Goal: Find specific page/section: Find specific page/section

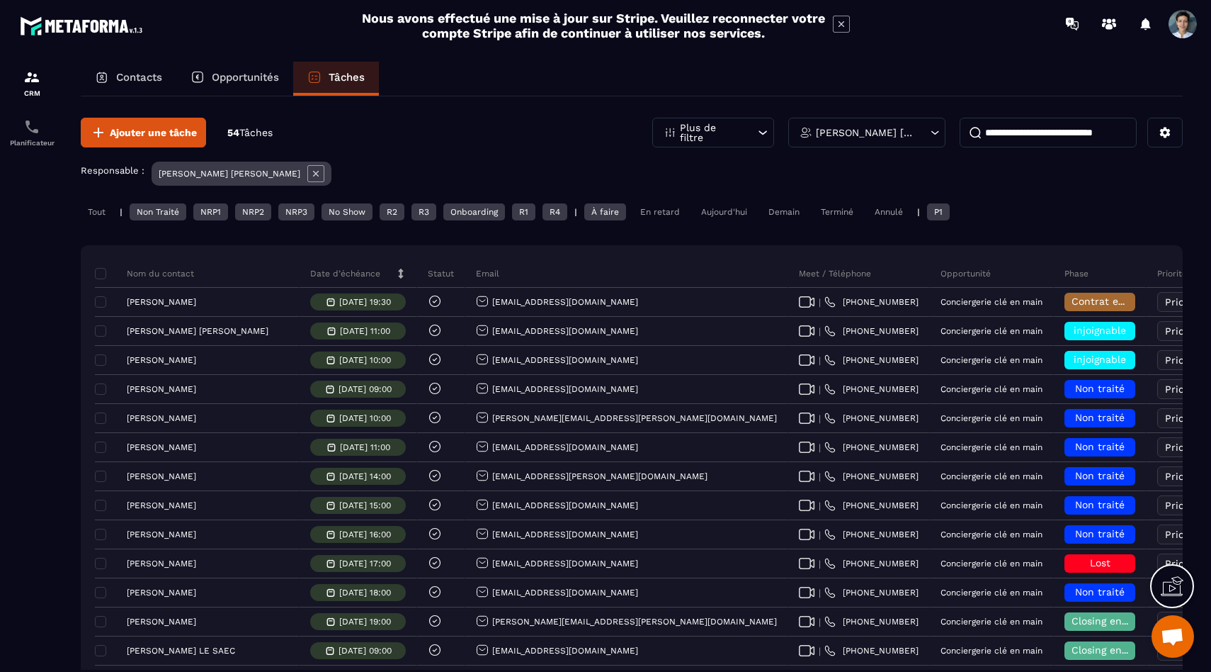
click at [757, 130] on icon at bounding box center [763, 132] width 14 height 14
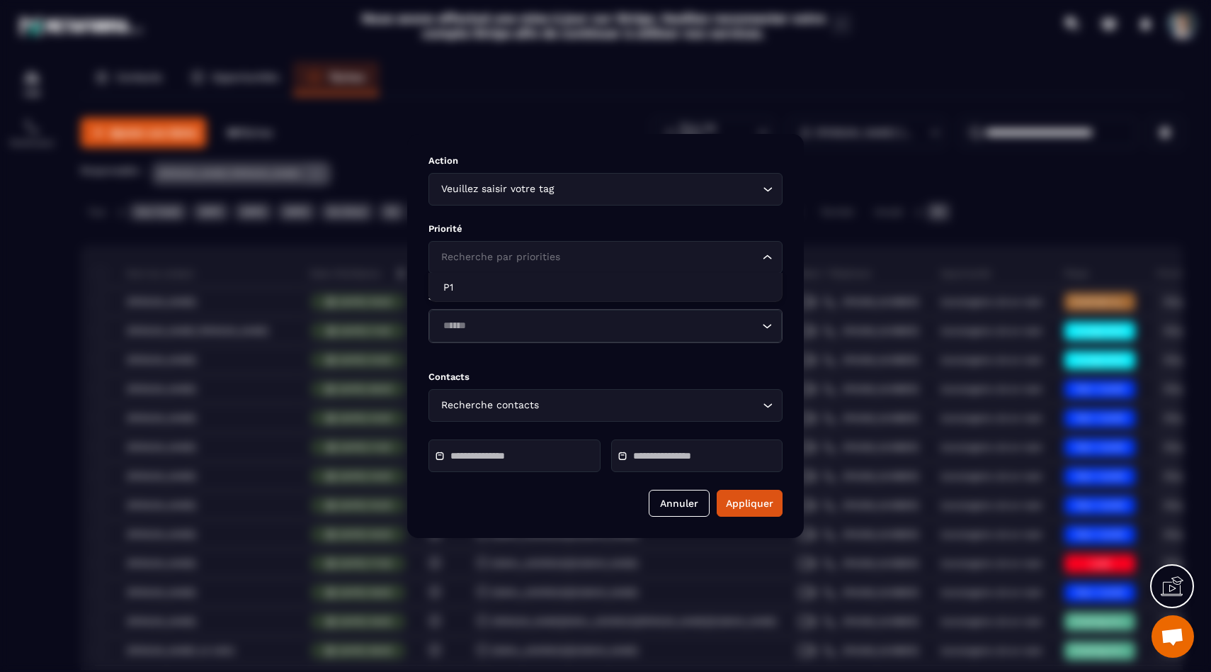
click at [688, 259] on input "Search for option" at bounding box center [599, 257] width 322 height 16
click at [679, 200] on div "Veuillez saisir votre tag Loading..." at bounding box center [606, 189] width 354 height 33
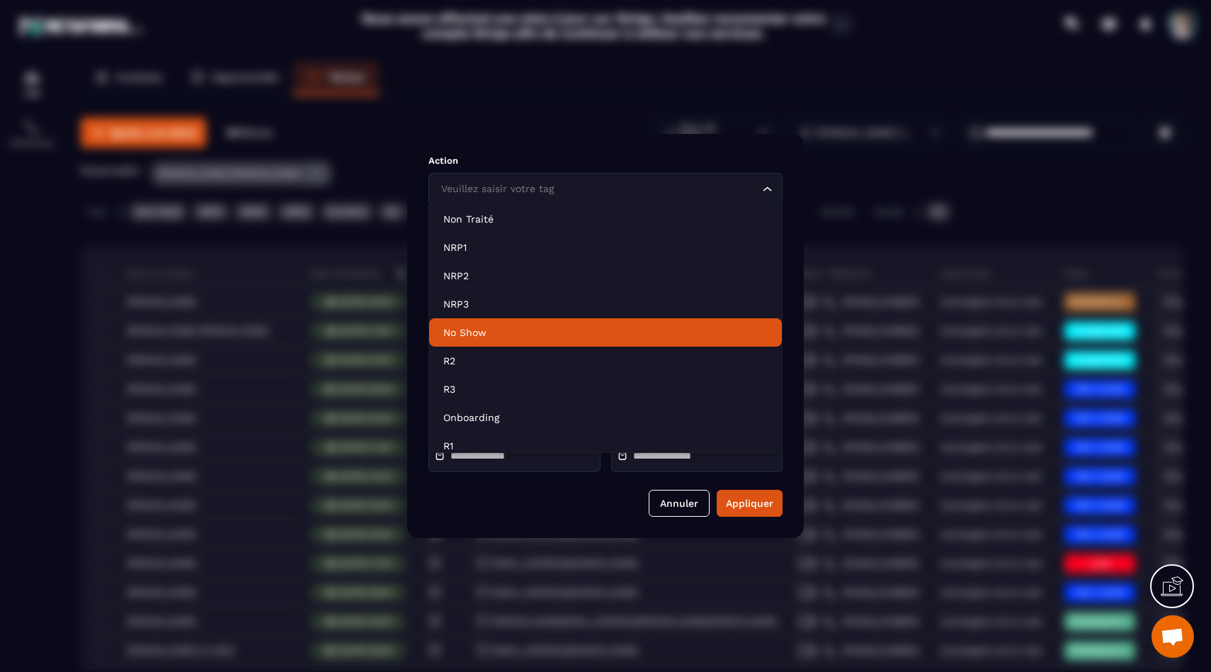
scroll to position [36, 0]
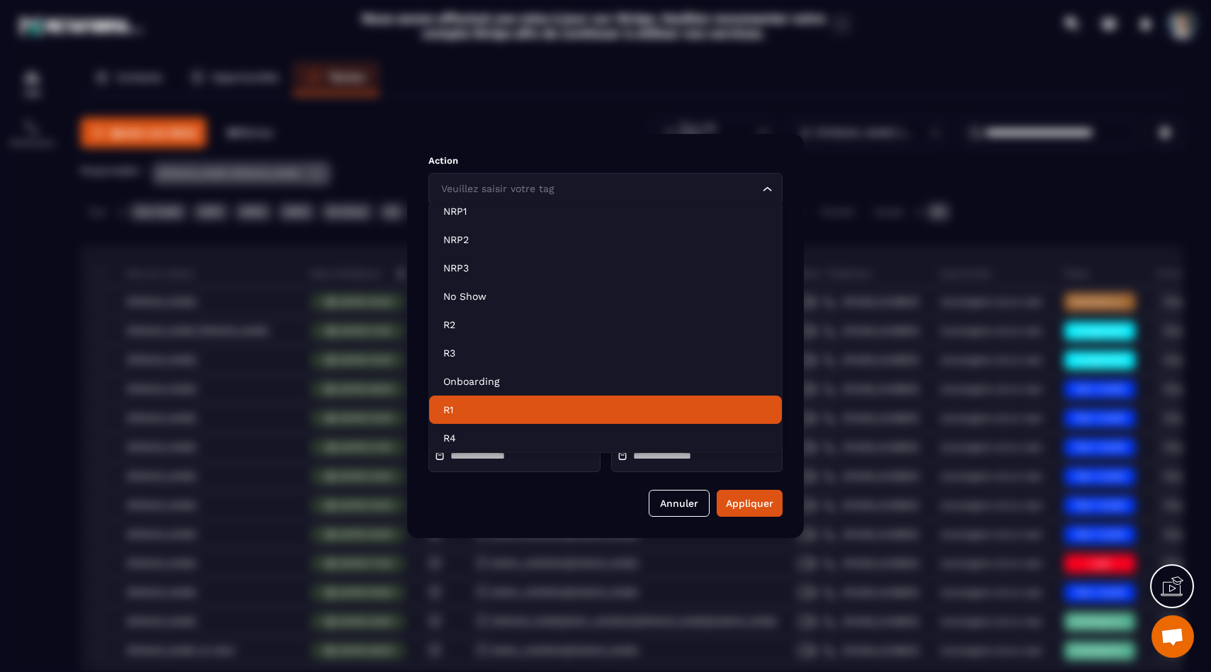
click at [628, 412] on p "R1" at bounding box center [606, 409] width 324 height 14
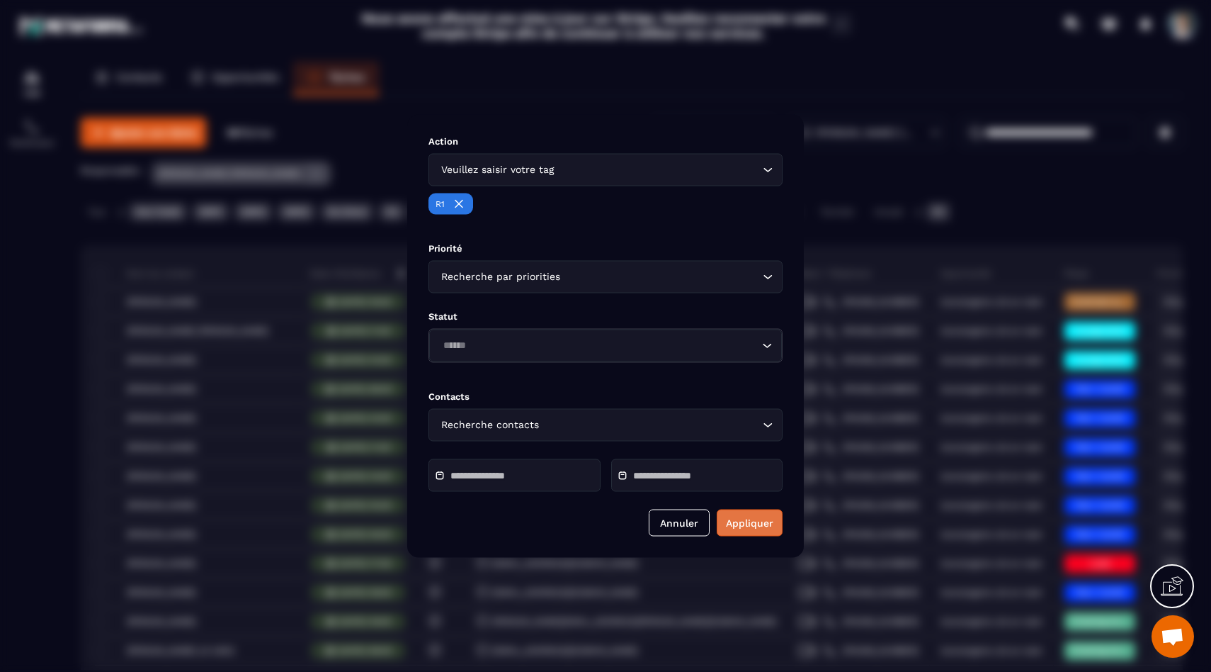
click at [738, 512] on button "Appliquer" at bounding box center [750, 522] width 66 height 27
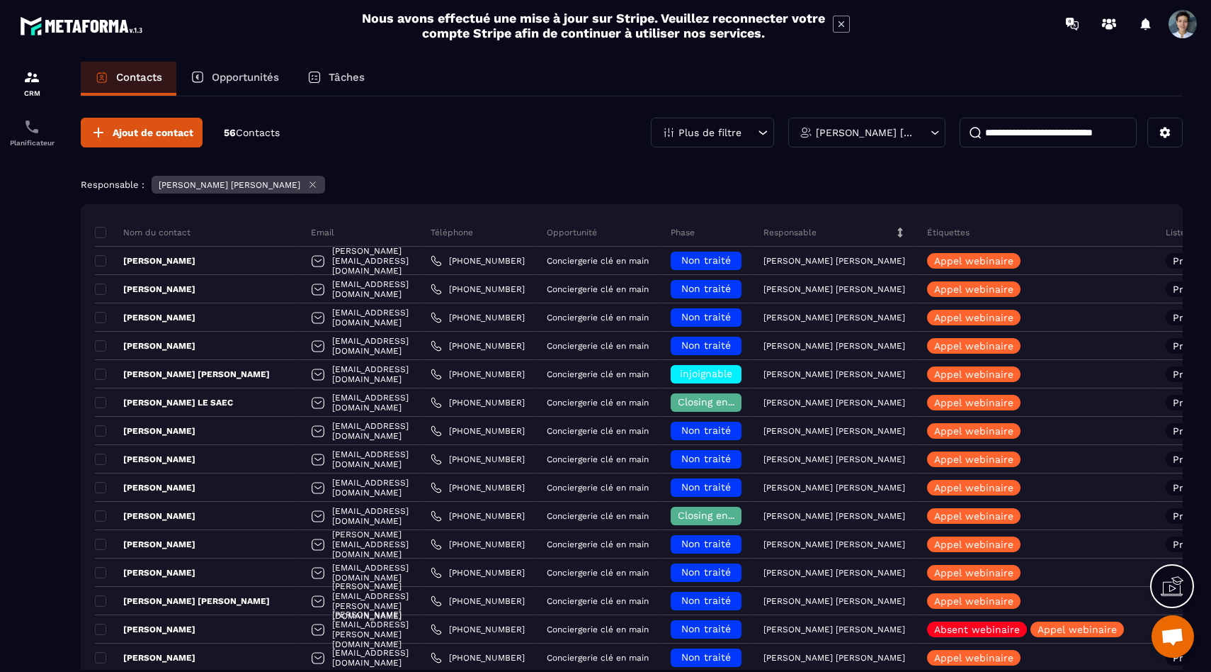
click at [344, 77] on p "Tâches" at bounding box center [347, 77] width 36 height 13
